Goal: Task Accomplishment & Management: Complete application form

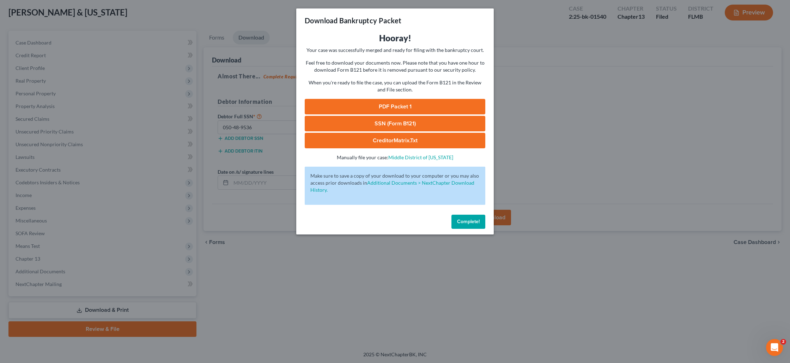
click at [474, 219] on span "Complete!" at bounding box center [468, 221] width 23 height 6
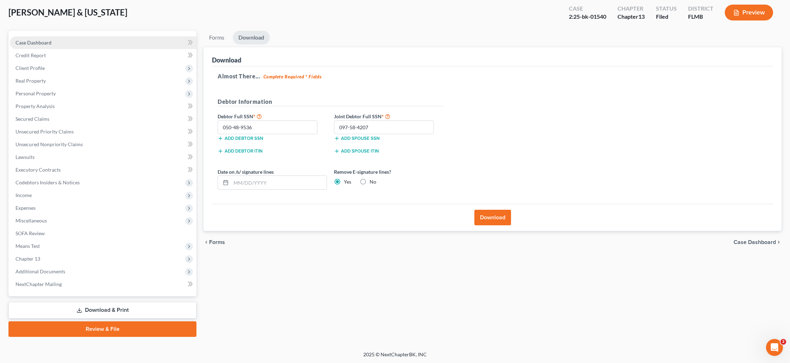
click at [68, 38] on link "Case Dashboard" at bounding box center [103, 42] width 187 height 13
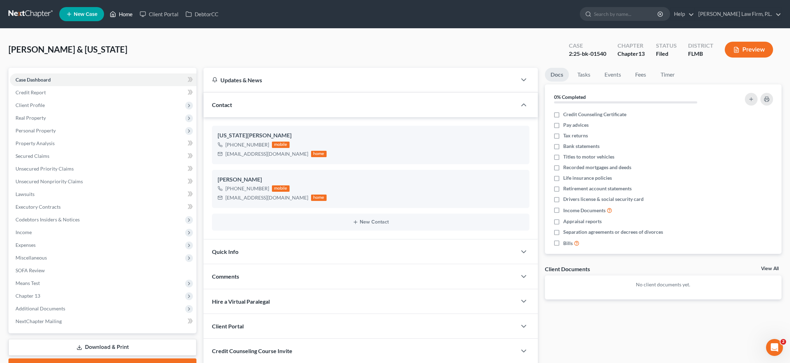
click at [131, 16] on link "Home" at bounding box center [121, 14] width 30 height 13
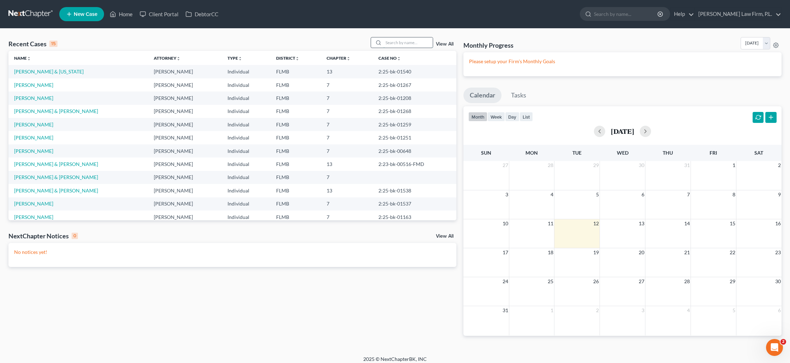
click at [388, 43] on input "search" at bounding box center [407, 42] width 49 height 10
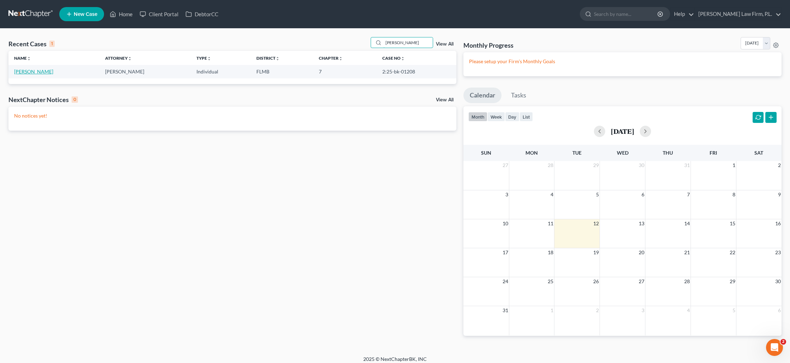
type input "[PERSON_NAME]"
click at [41, 69] on link "[PERSON_NAME]" at bounding box center [33, 71] width 39 height 6
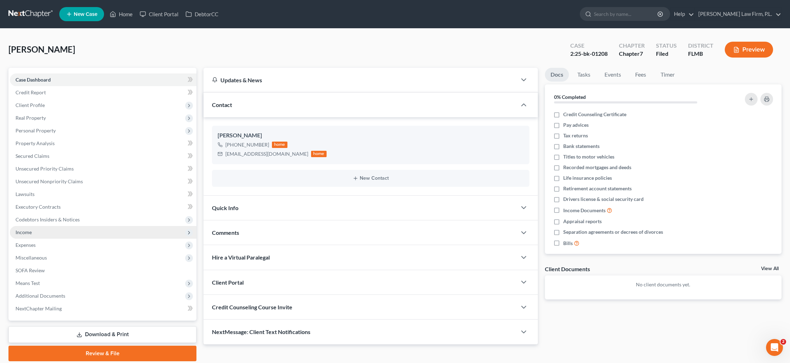
click at [34, 234] on span "Income" at bounding box center [103, 232] width 187 height 13
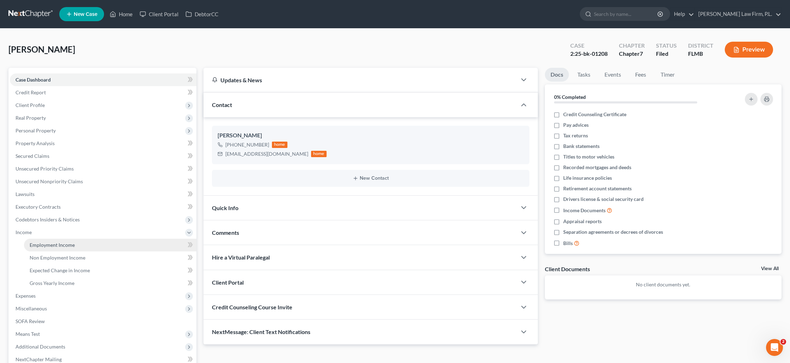
click at [41, 249] on link "Employment Income" at bounding box center [110, 244] width 172 height 13
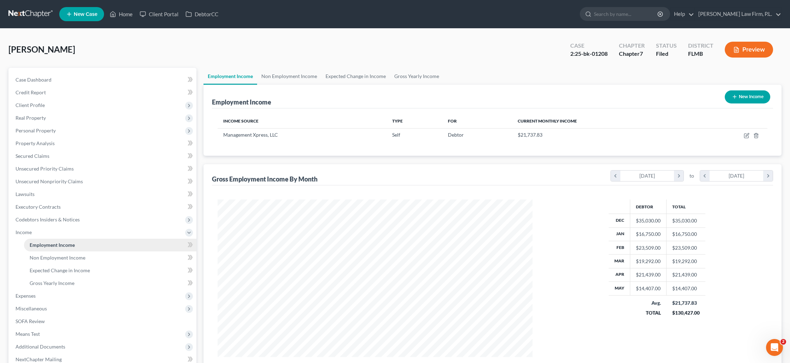
scroll to position [157, 329]
click at [291, 78] on link "Non Employment Income" at bounding box center [289, 76] width 64 height 17
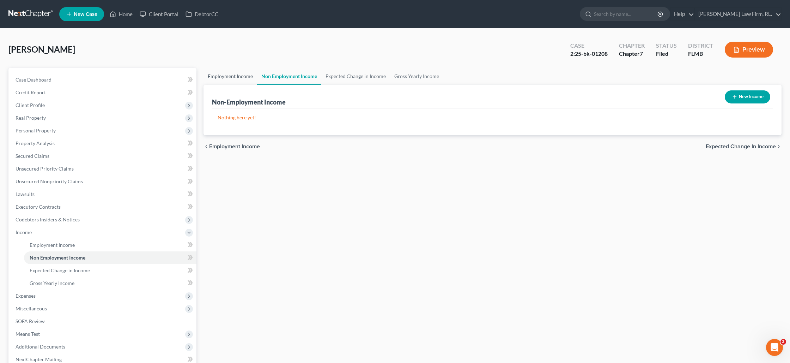
click at [244, 76] on link "Employment Income" at bounding box center [230, 76] width 54 height 17
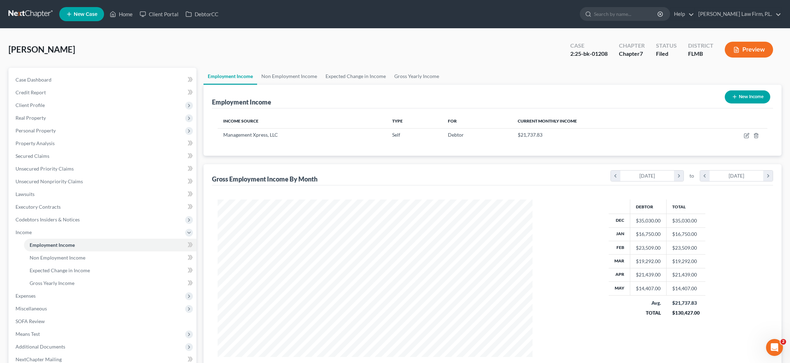
scroll to position [4, 0]
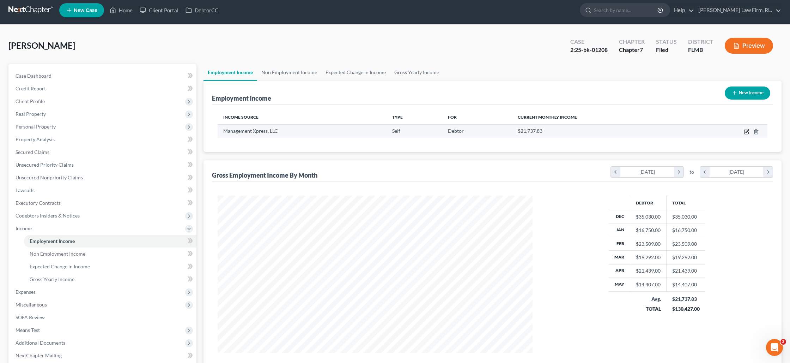
click at [747, 133] on icon "button" at bounding box center [747, 132] width 6 height 6
select select "1"
select select "0"
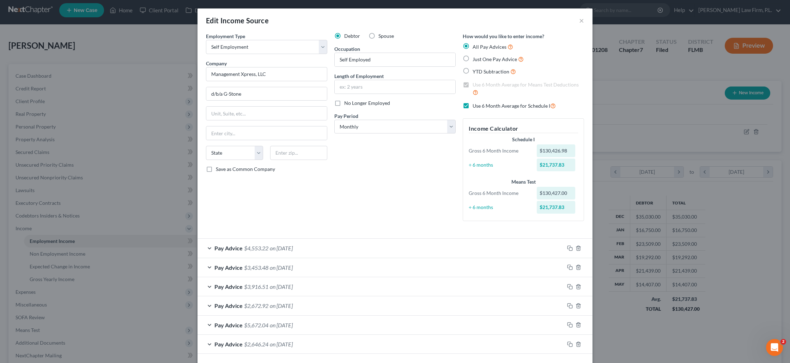
click at [58, 162] on div "Edit Income Source × Employment Type * Select Full or [DEMOGRAPHIC_DATA] Employ…" at bounding box center [395, 181] width 790 height 363
click at [583, 18] on button "×" at bounding box center [581, 20] width 5 height 8
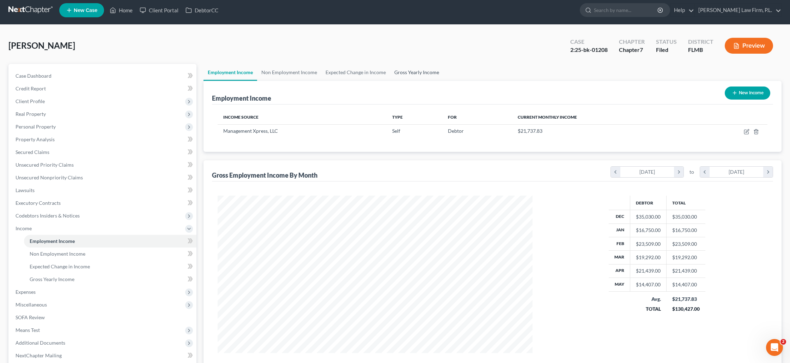
click at [408, 73] on link "Gross Yearly Income" at bounding box center [416, 72] width 53 height 17
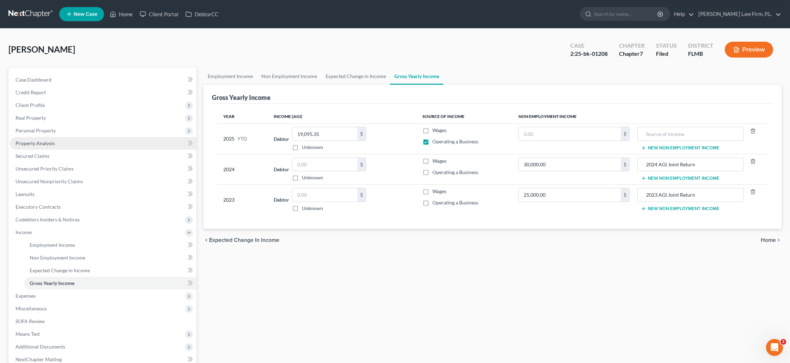
click at [75, 139] on link "Property Analysis" at bounding box center [103, 143] width 187 height 13
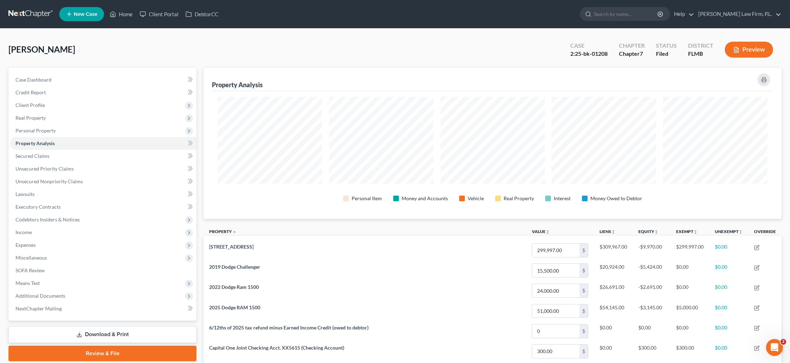
scroll to position [151, 578]
click at [59, 83] on link "Case Dashboard" at bounding box center [103, 79] width 187 height 13
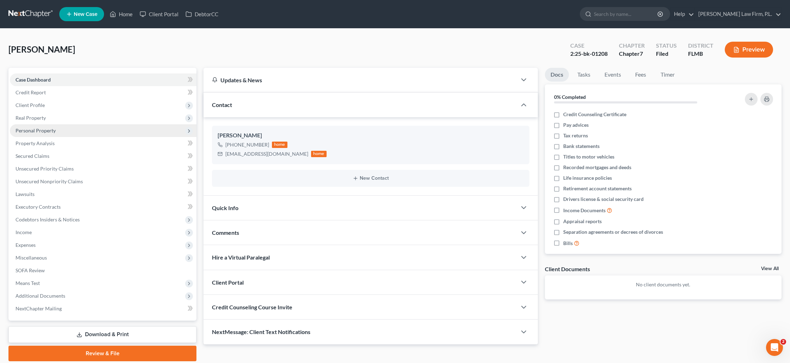
click at [42, 133] on span "Personal Property" at bounding box center [36, 130] width 40 height 6
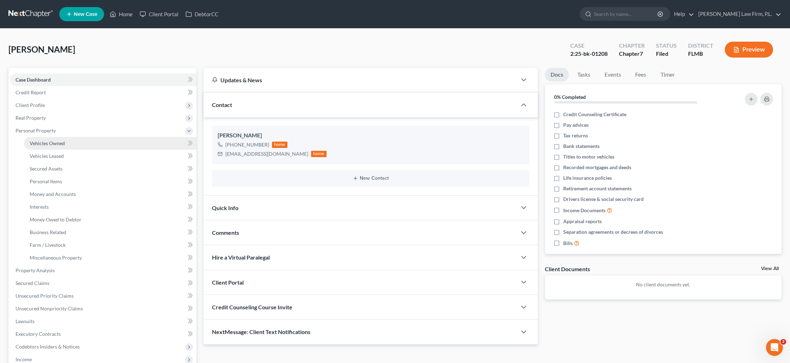
click at [45, 143] on span "Vehicles Owned" at bounding box center [47, 143] width 35 height 6
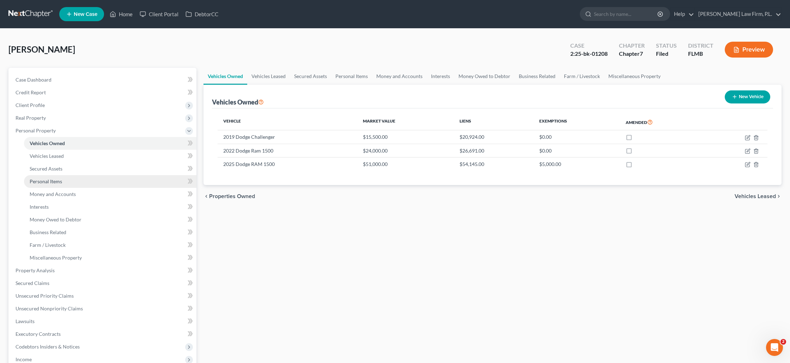
click at [45, 178] on span "Personal Items" at bounding box center [46, 181] width 32 height 6
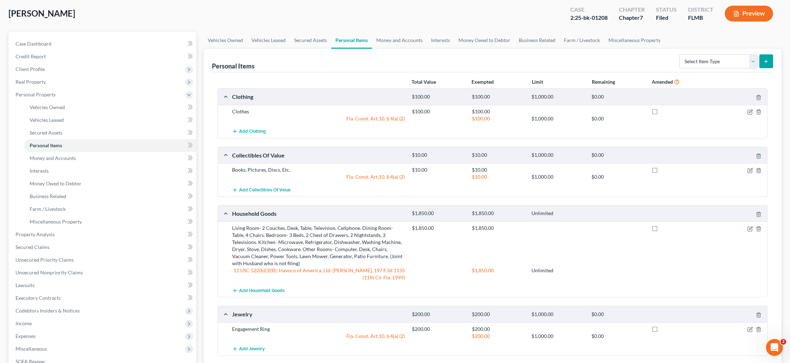
scroll to position [35, 0]
click at [131, 43] on link "Case Dashboard" at bounding box center [103, 44] width 187 height 13
